Goal: Complete application form: Complete application form

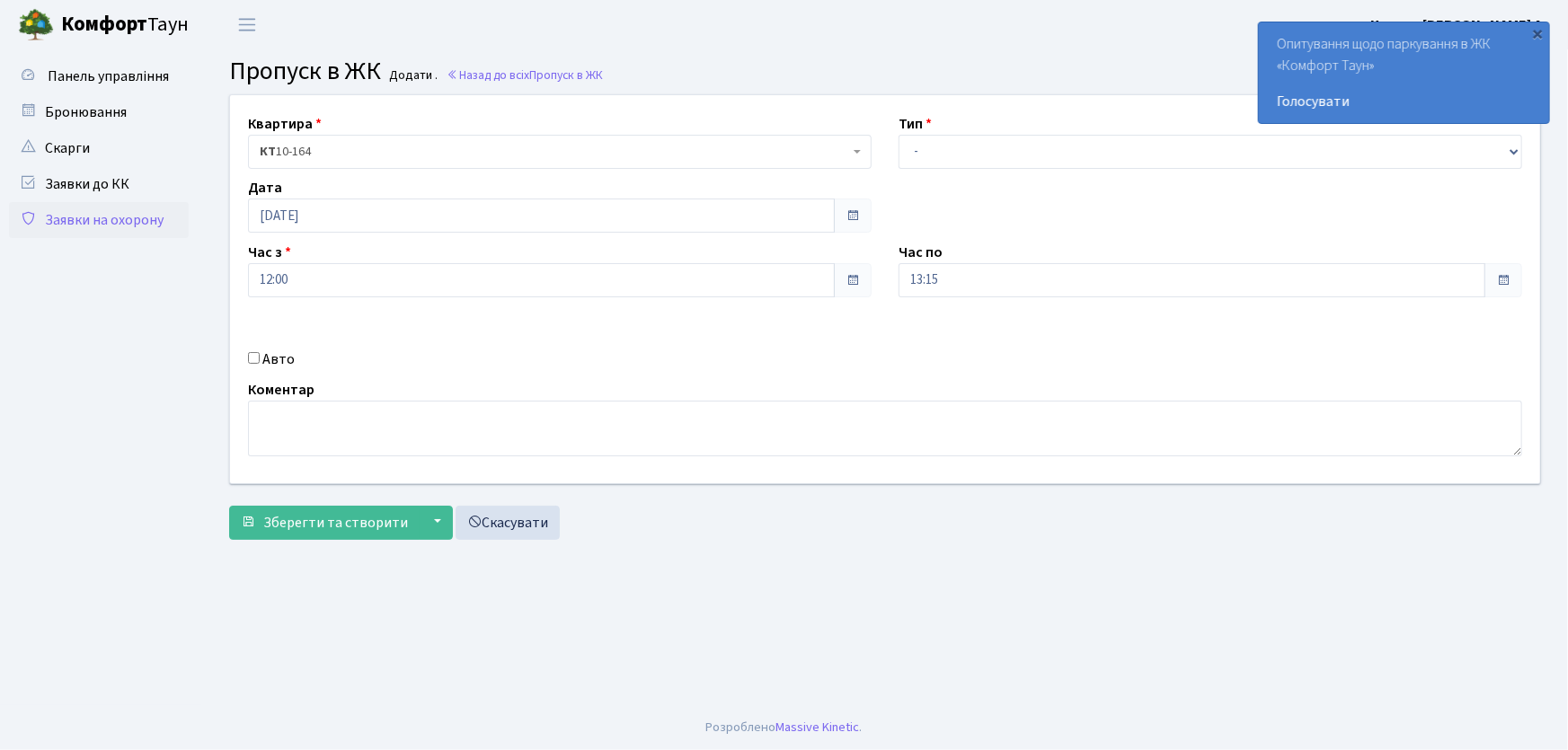
click at [815, 41] on header "[PERSON_NAME] Цитрус Ф. А. Мій обліковий запис Вийти" at bounding box center [784, 25] width 1568 height 49
click at [960, 156] on select "- Доставка Таксі Гості Сервіс" at bounding box center [1210, 152] width 624 height 34
select select "1"
click at [899, 134] on select "- Доставка Таксі Гості Сервіс" at bounding box center [1210, 152] width 624 height 34
drag, startPoint x: 859, startPoint y: 277, endPoint x: 838, endPoint y: 260, distance: 27.0
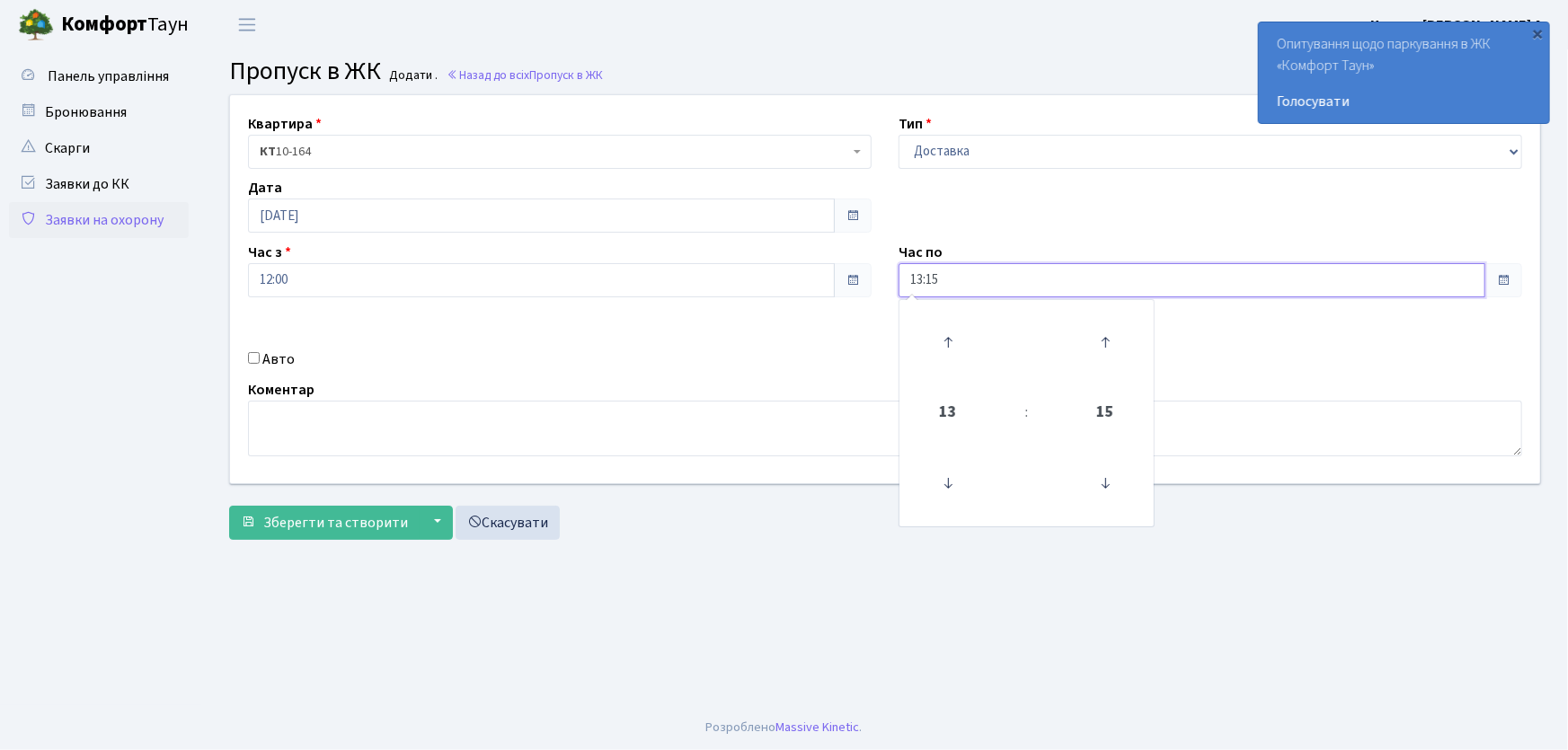
click at [838, 263] on div "Квартира <b>КТ</b>&nbsp;&nbsp;&nbsp;&nbsp;10-164 КТ 10-164 Тип - Доставка Таксі…" at bounding box center [885, 290] width 1337 height 388
type input "22:00"
click at [256, 356] on input "Авто" at bounding box center [254, 358] width 11 height 11
checkbox input "true"
type input "КА5504РА"
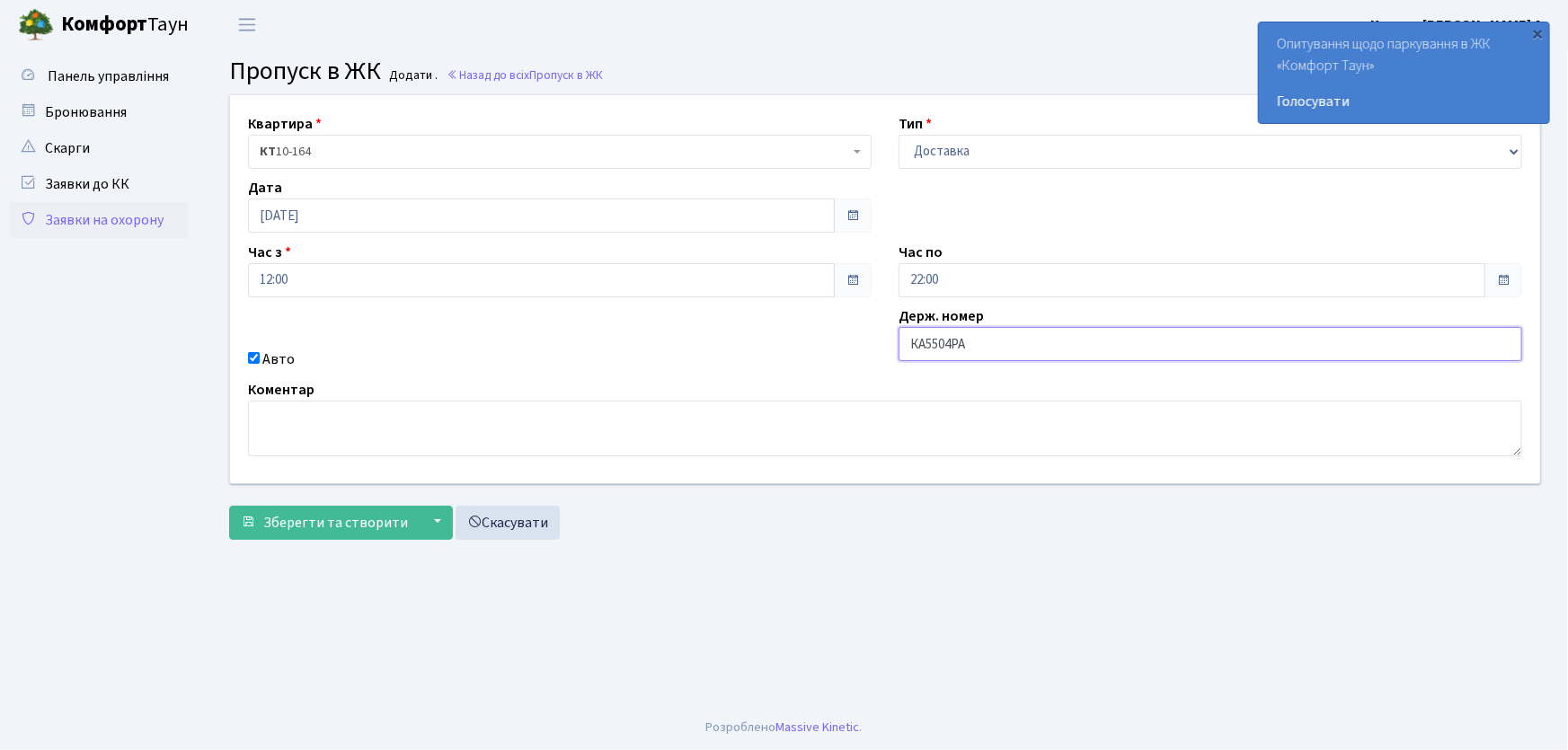
click at [229, 506] on button "Зберегти та створити" at bounding box center [324, 523] width 190 height 34
